Goal: Information Seeking & Learning: Learn about a topic

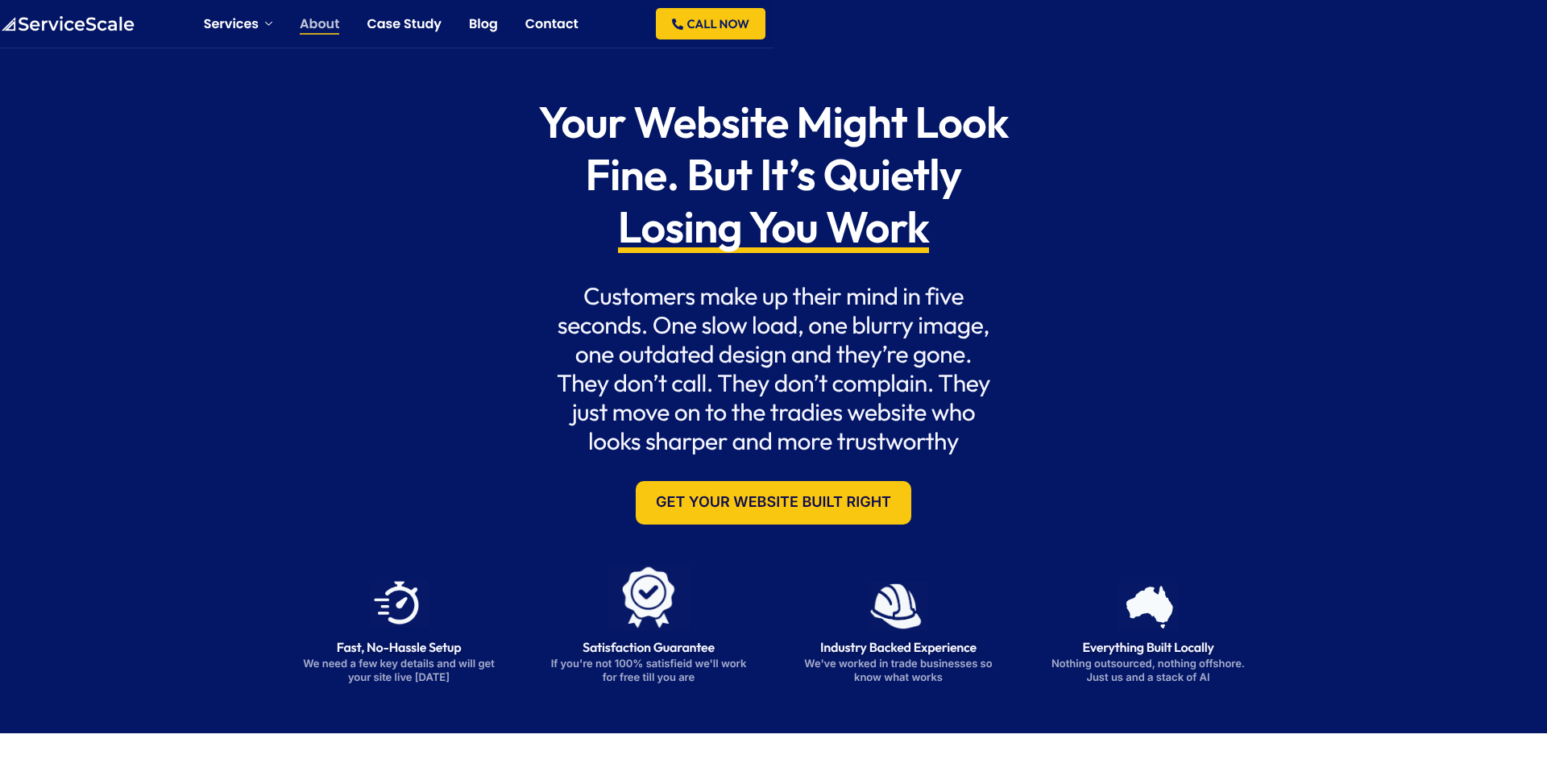
click at [308, 18] on link "About" at bounding box center [319, 24] width 39 height 13
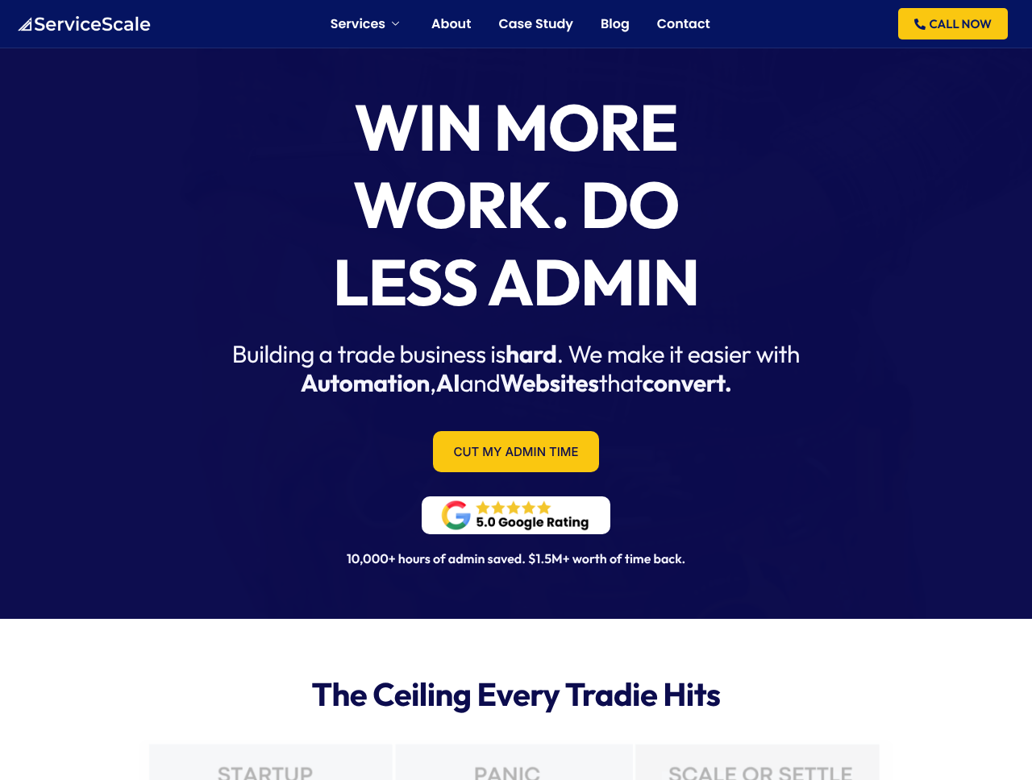
click at [680, 389] on span "convert." at bounding box center [686, 382] width 89 height 29
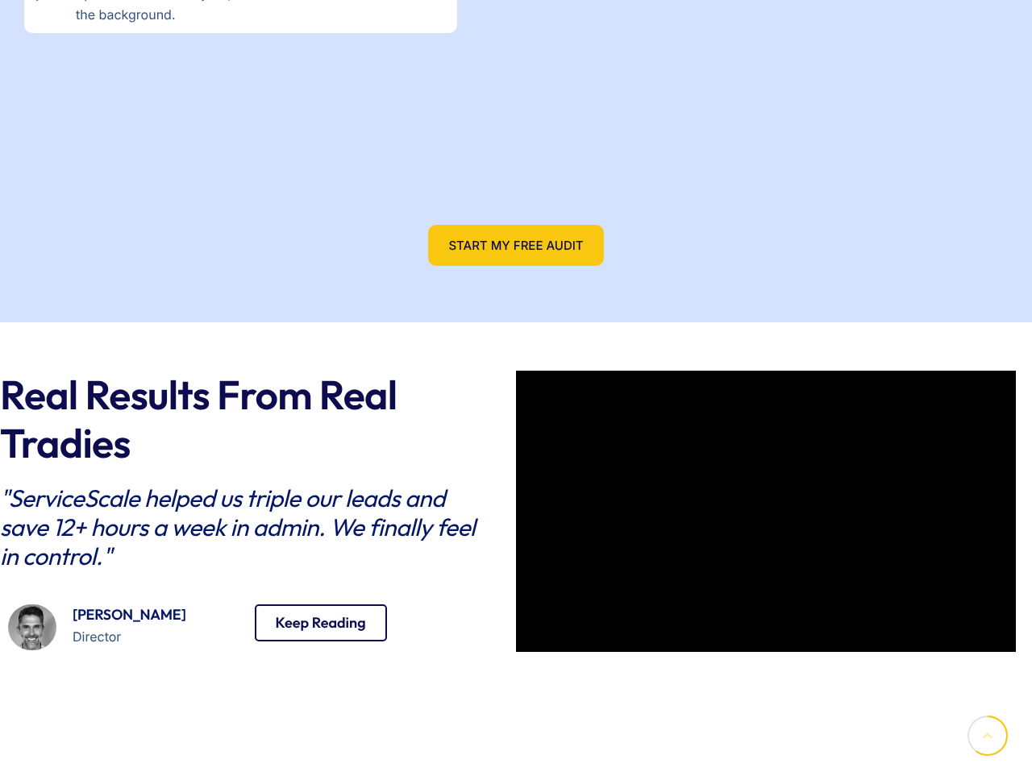
scroll to position [2784, 0]
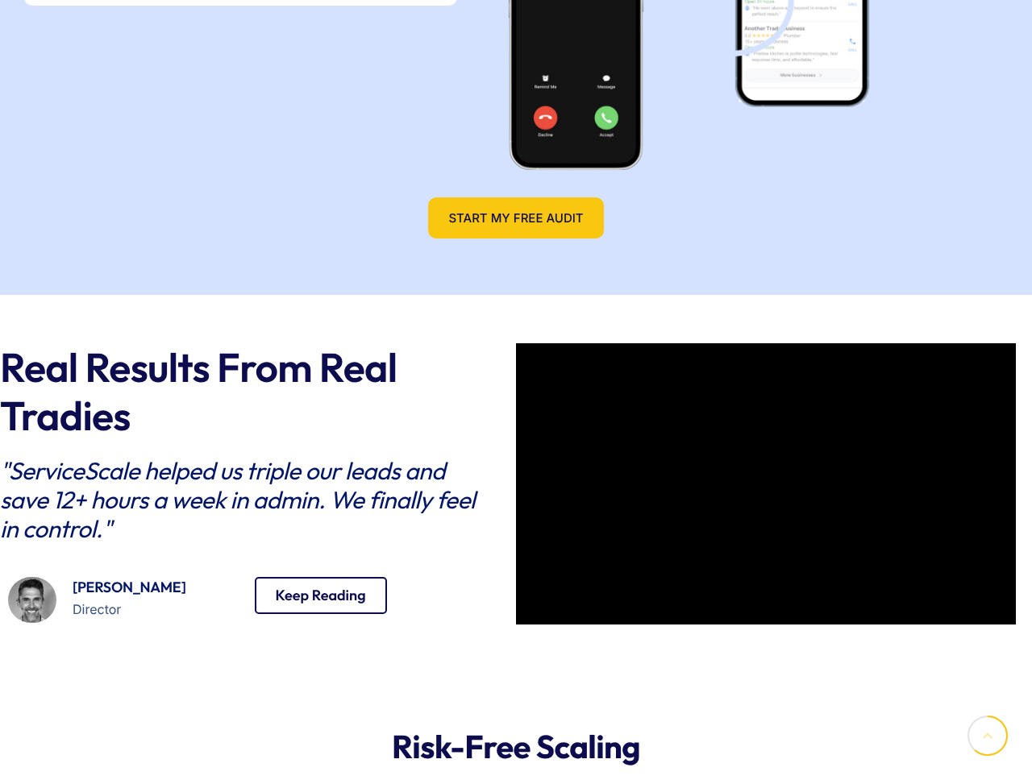
click at [299, 328] on div "Real Results From Real Tradies "ServiceScale helped us triple our leads and sav…" at bounding box center [515, 487] width 999 height 384
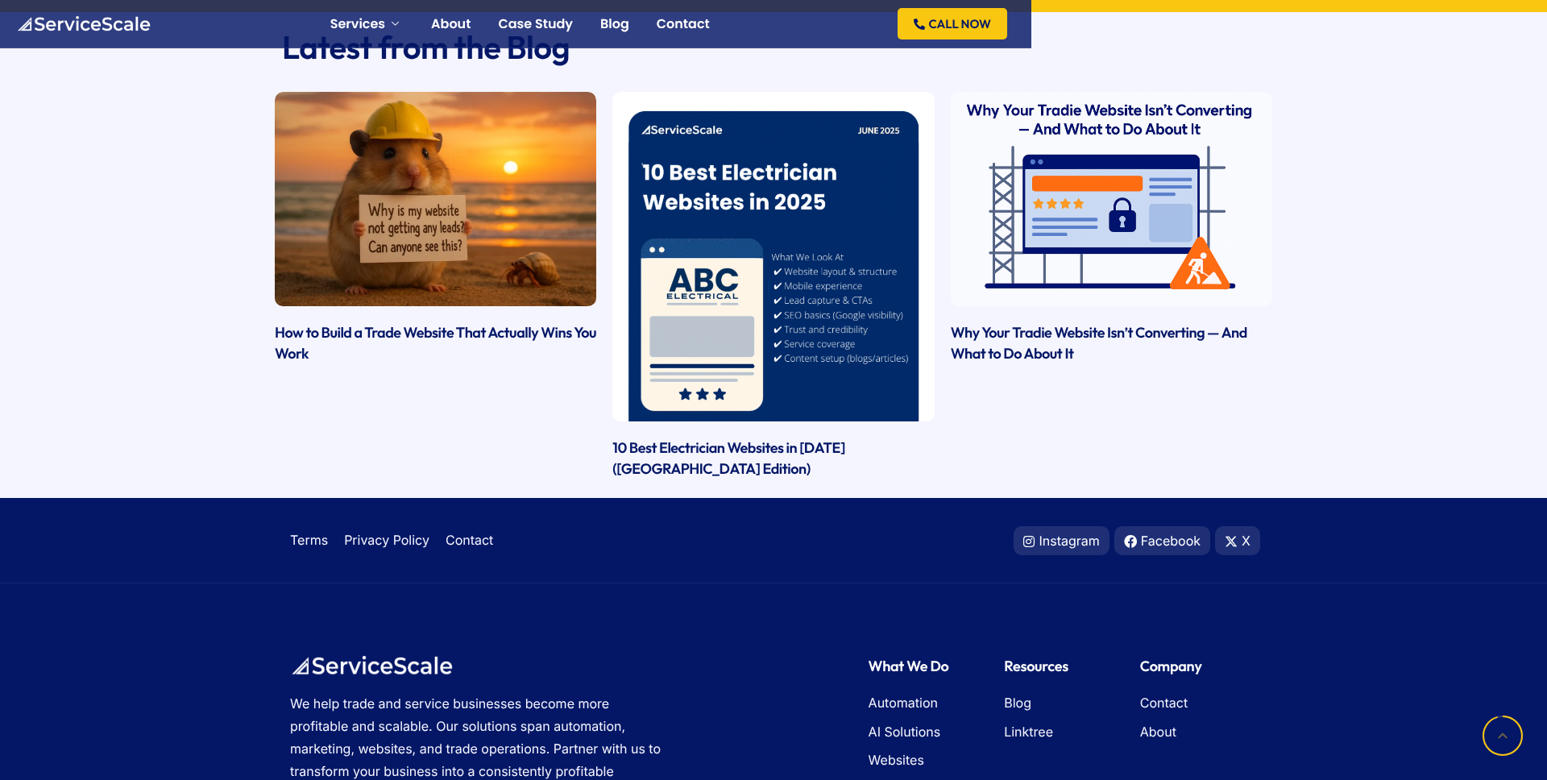
scroll to position [4301, 0]
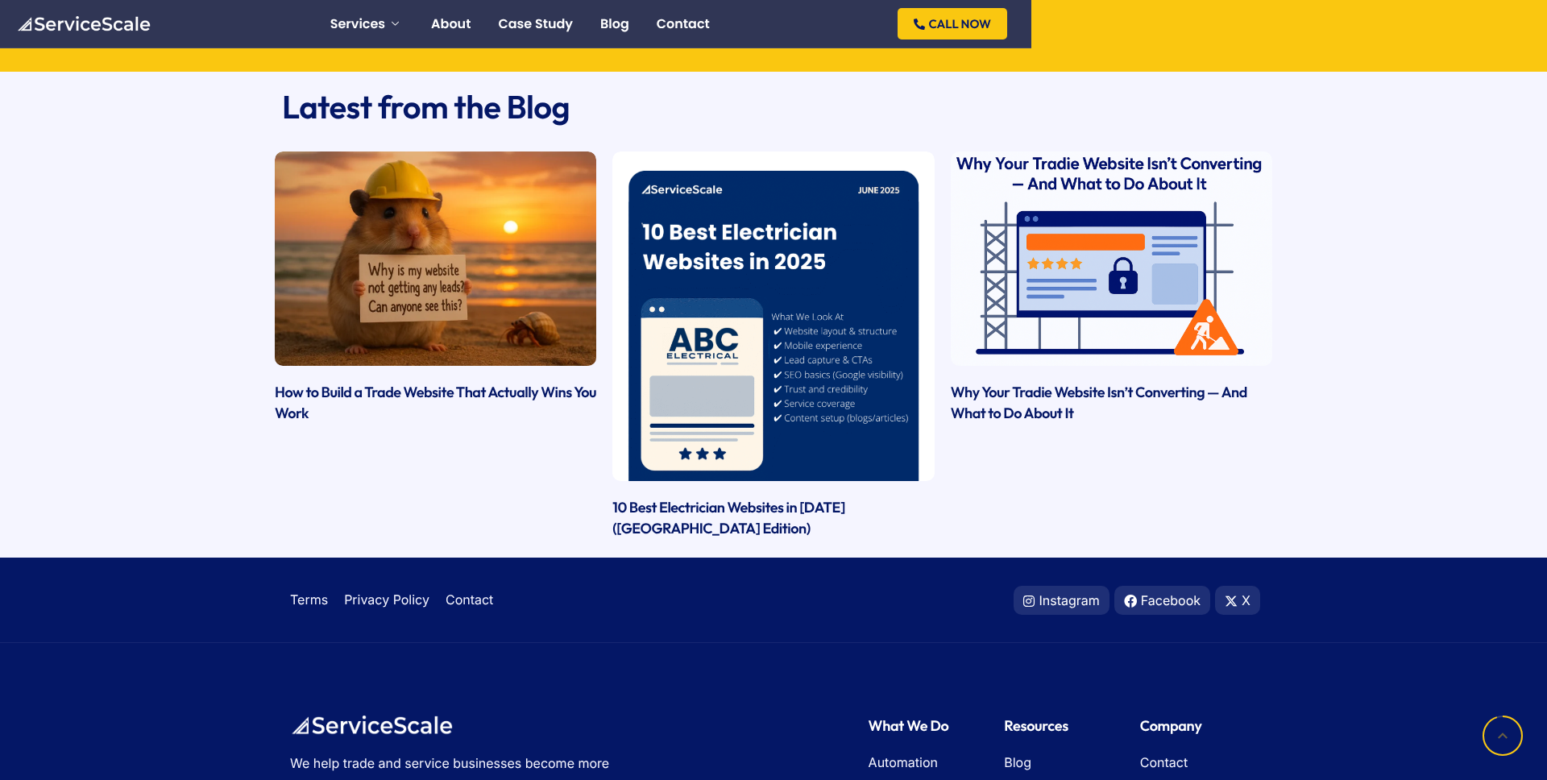
click at [968, 338] on link at bounding box center [1112, 259] width 322 height 214
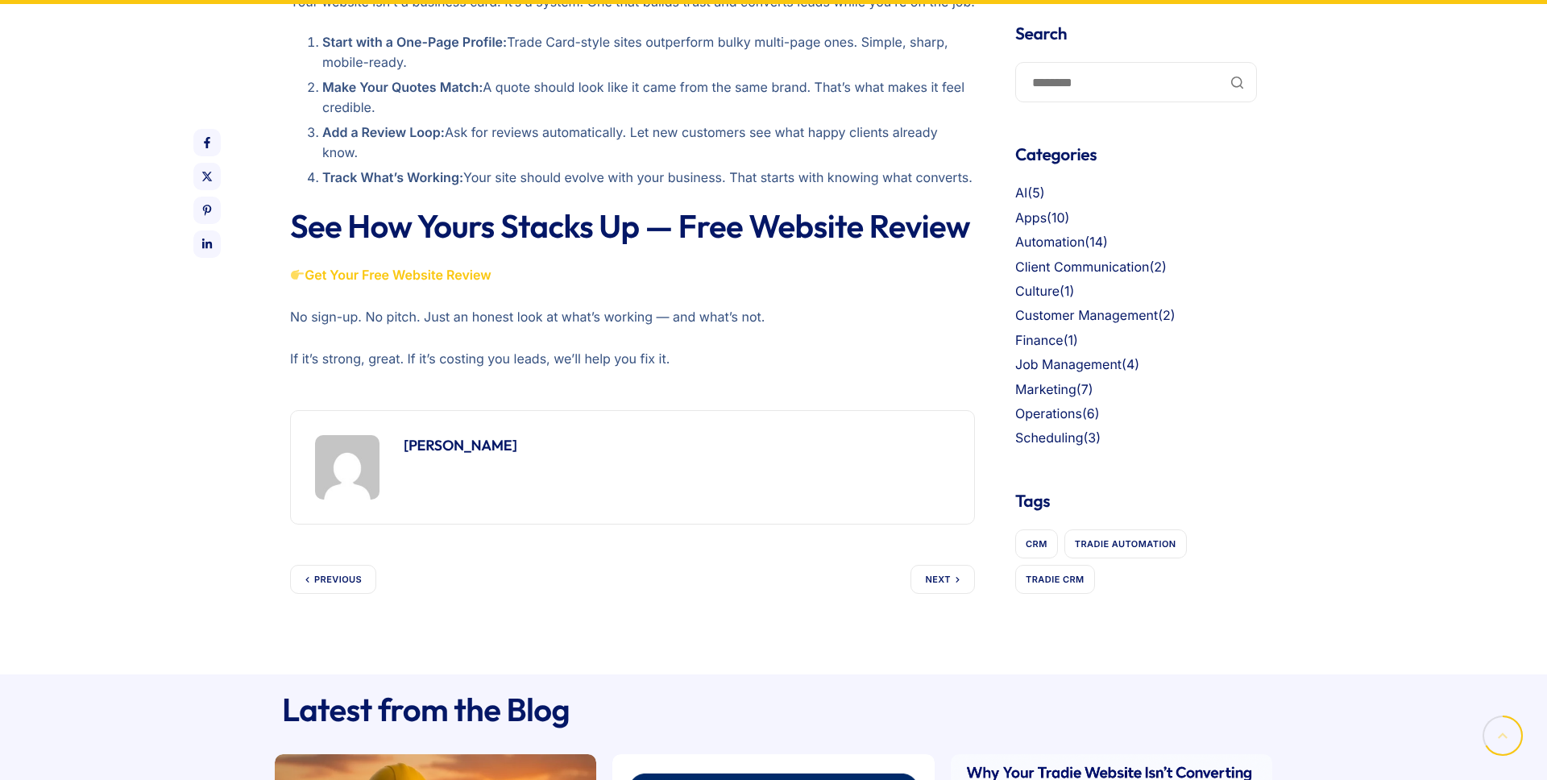
scroll to position [1686, 0]
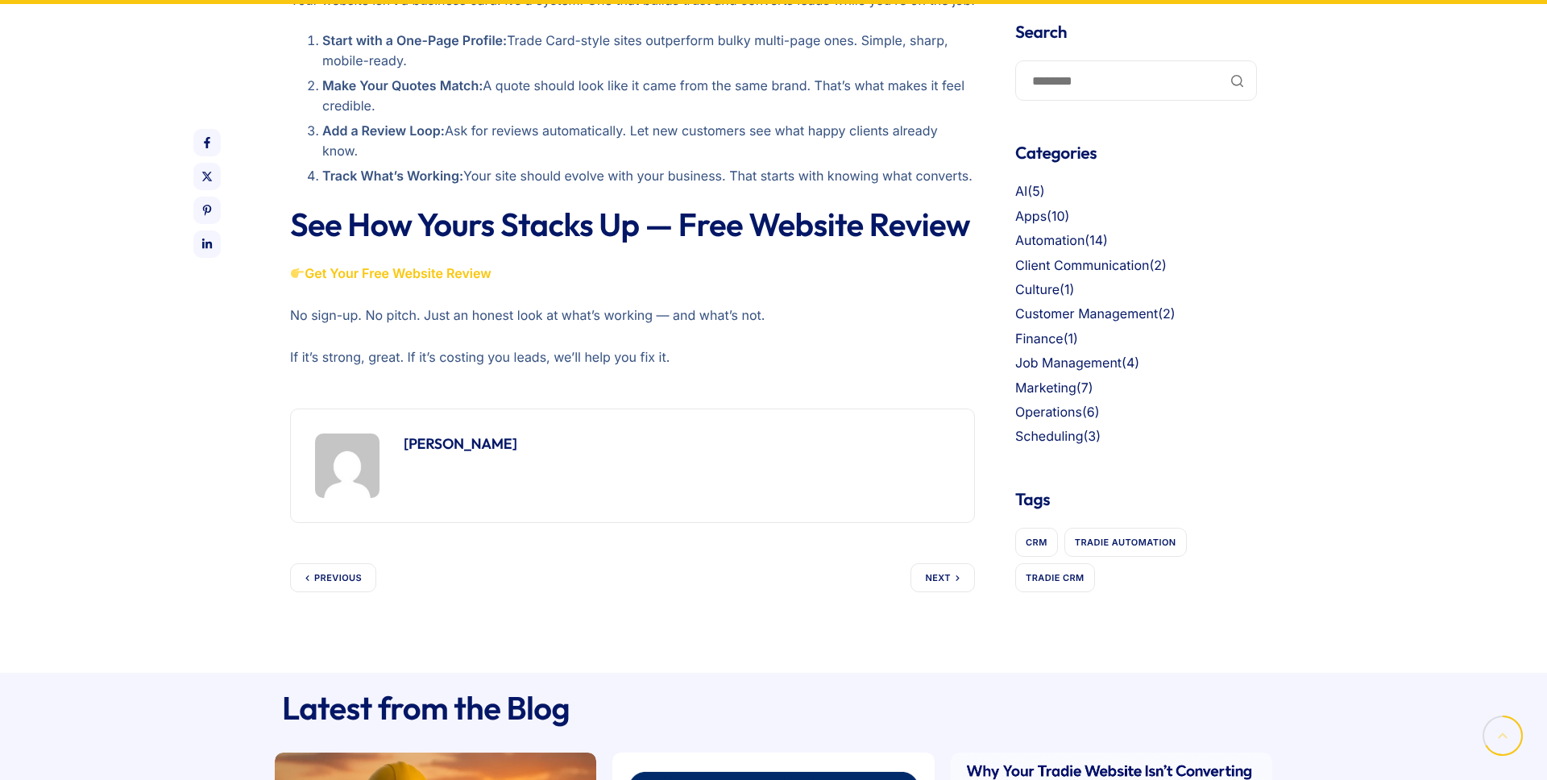
click at [618, 184] on li "Track What’s Working: Your site should evolve with your business. That starts w…" at bounding box center [648, 176] width 653 height 21
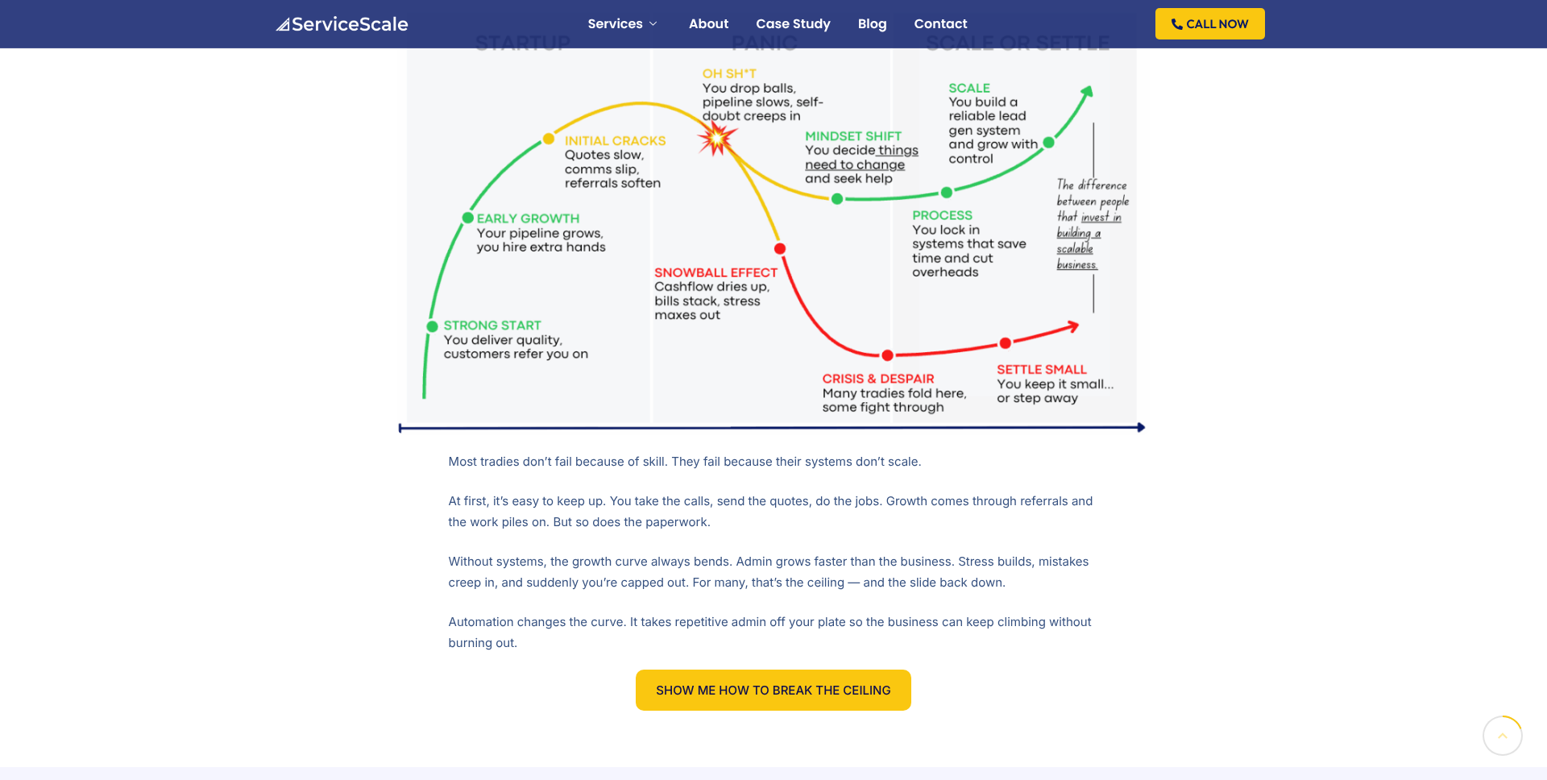
scroll to position [575, 0]
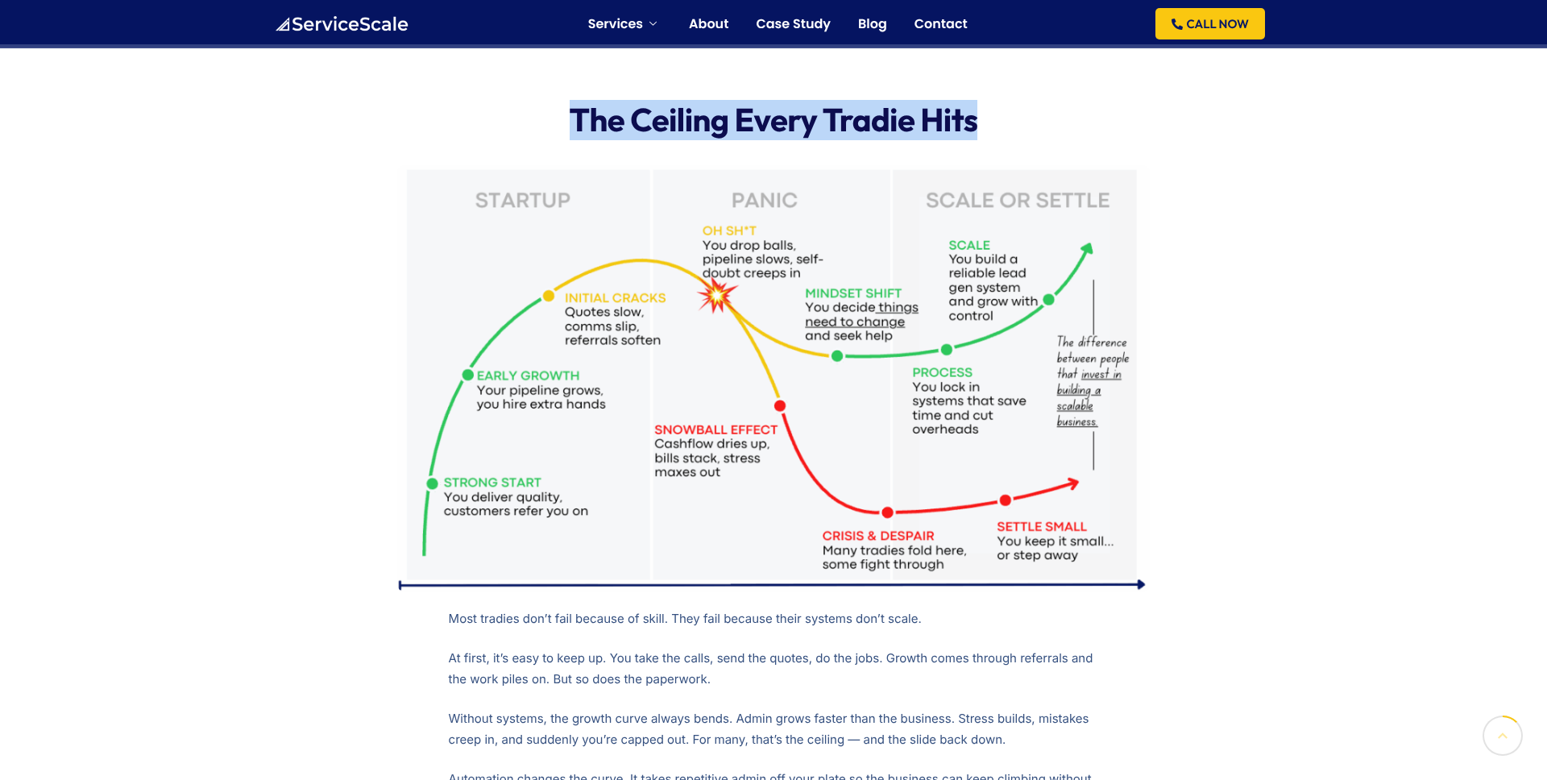
drag, startPoint x: 575, startPoint y: 110, endPoint x: 1025, endPoint y: 130, distance: 450.1
click at [1025, 130] on h2 "The Ceiling Every Tradie Hits" at bounding box center [774, 120] width 754 height 39
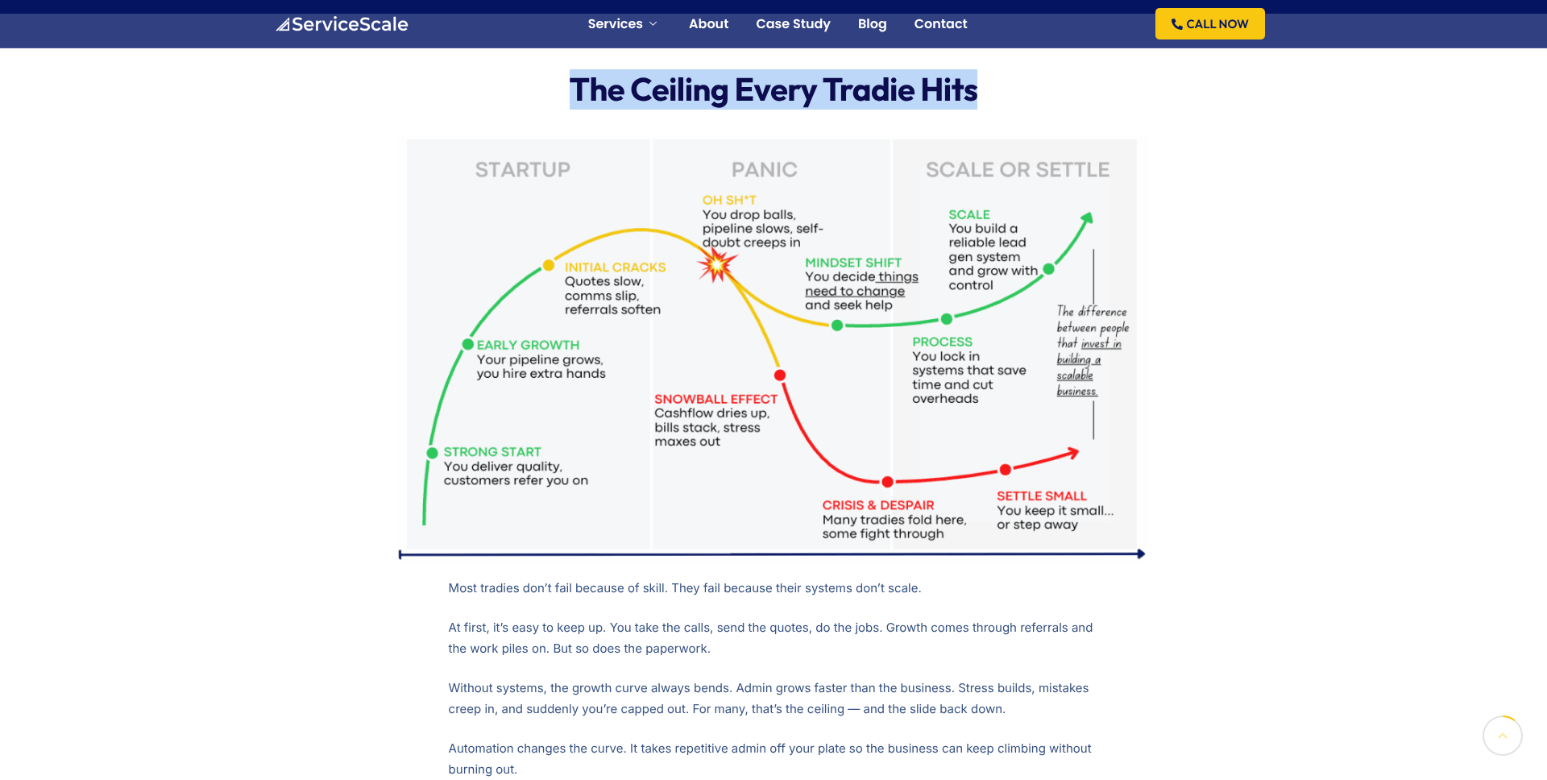
scroll to position [484, 0]
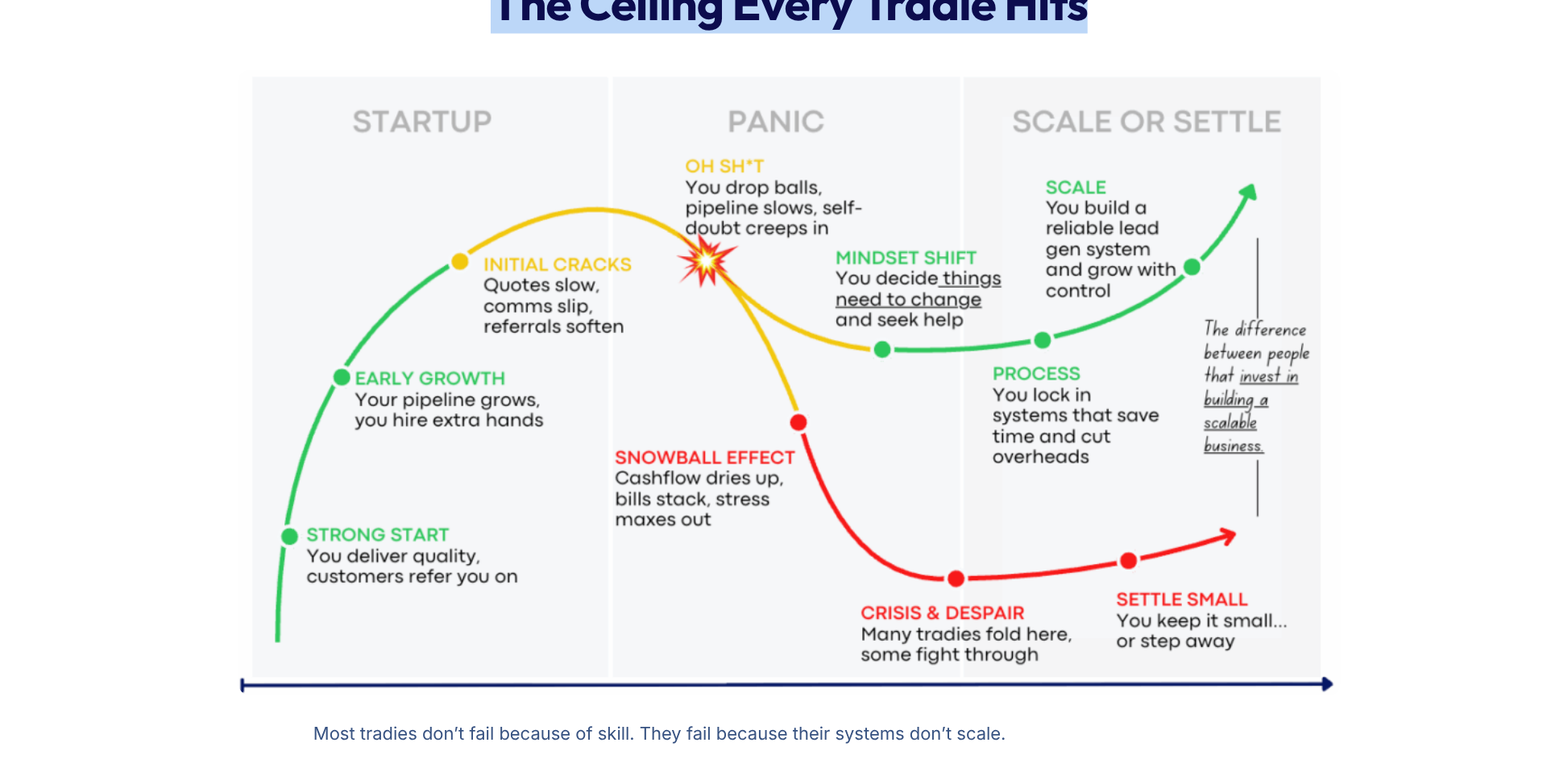
click at [1164, 628] on div "The Ceiling Every Tradie Hits Most tradies don’t fail because of skill. They fa…" at bounding box center [773, 575] width 999 height 881
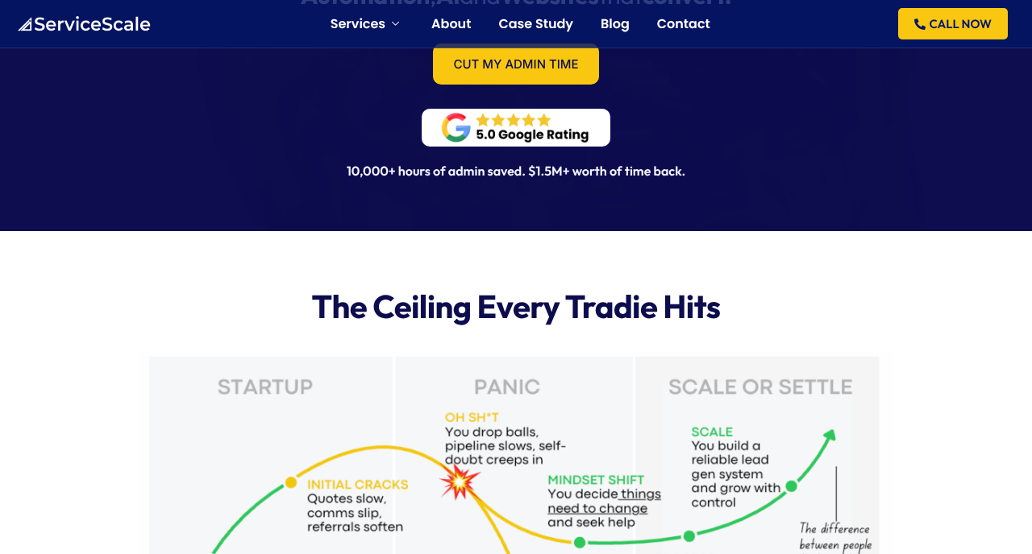
scroll to position [0, 0]
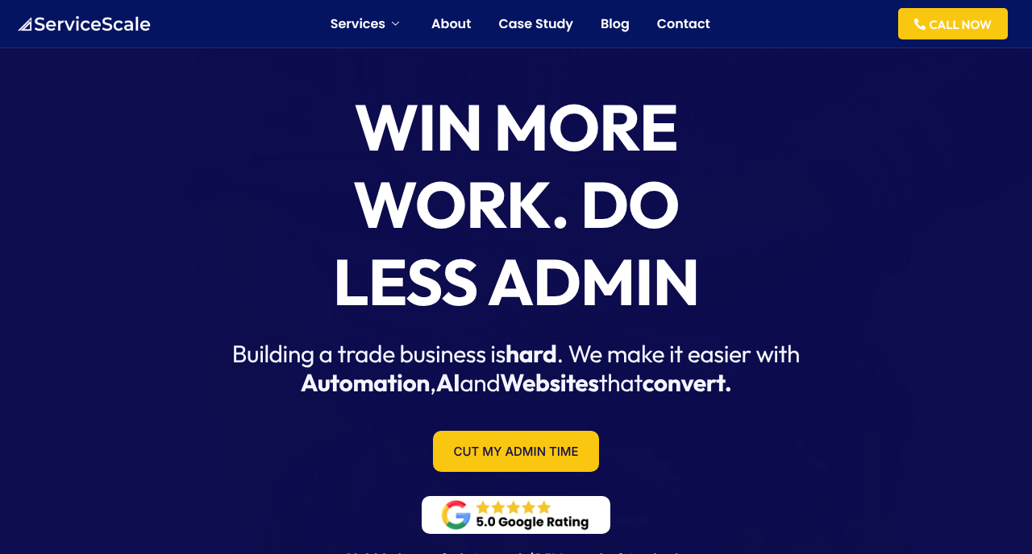
click at [956, 23] on link "CALL NOW" at bounding box center [953, 23] width 110 height 31
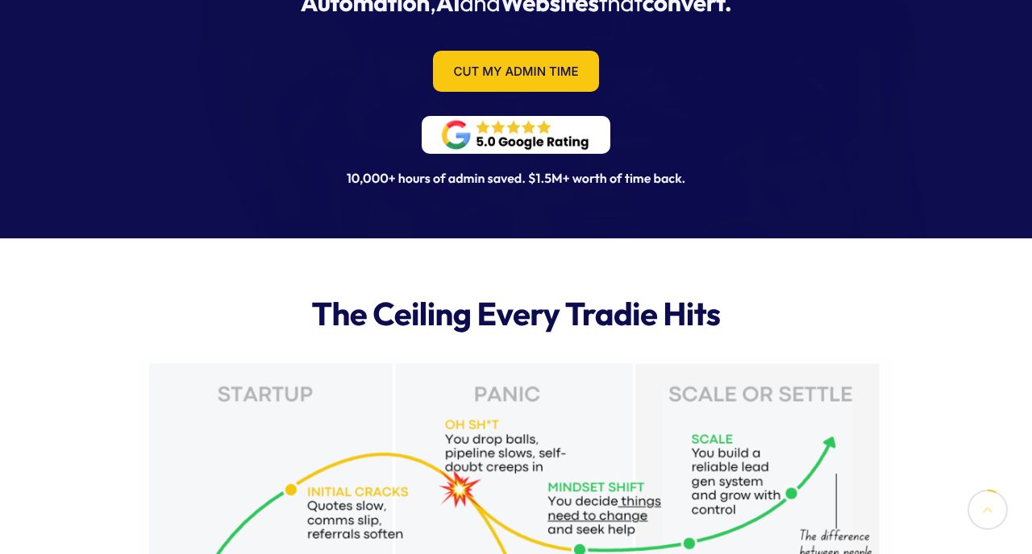
scroll to position [395, 0]
